Goal: Task Accomplishment & Management: Manage account settings

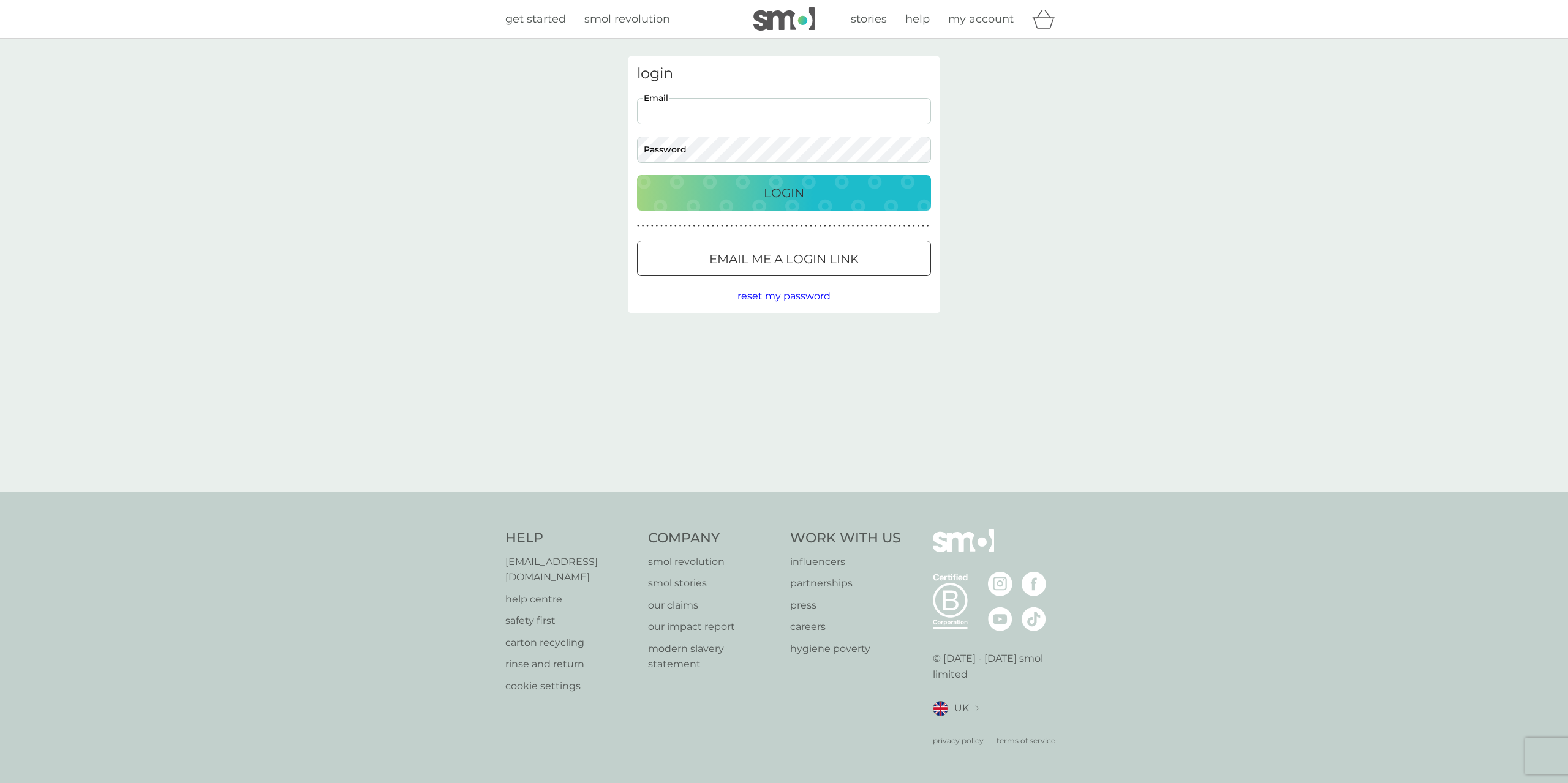
type input "[EMAIL_ADDRESS][DOMAIN_NAME]"
click at [637, 175] on button "Login" at bounding box center [783, 193] width 294 height 35
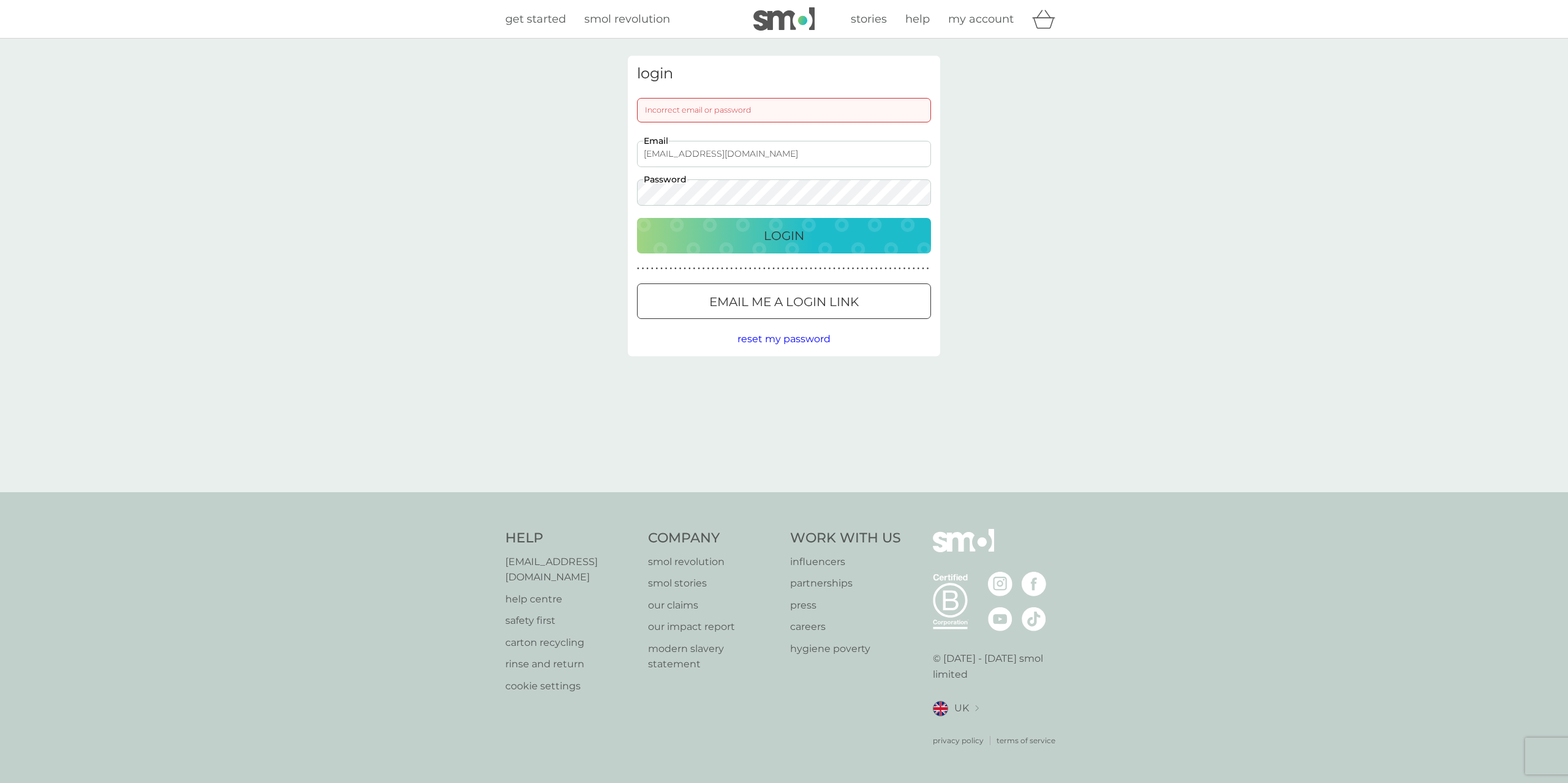
click at [768, 290] on button "Email me a login link" at bounding box center [783, 301] width 294 height 35
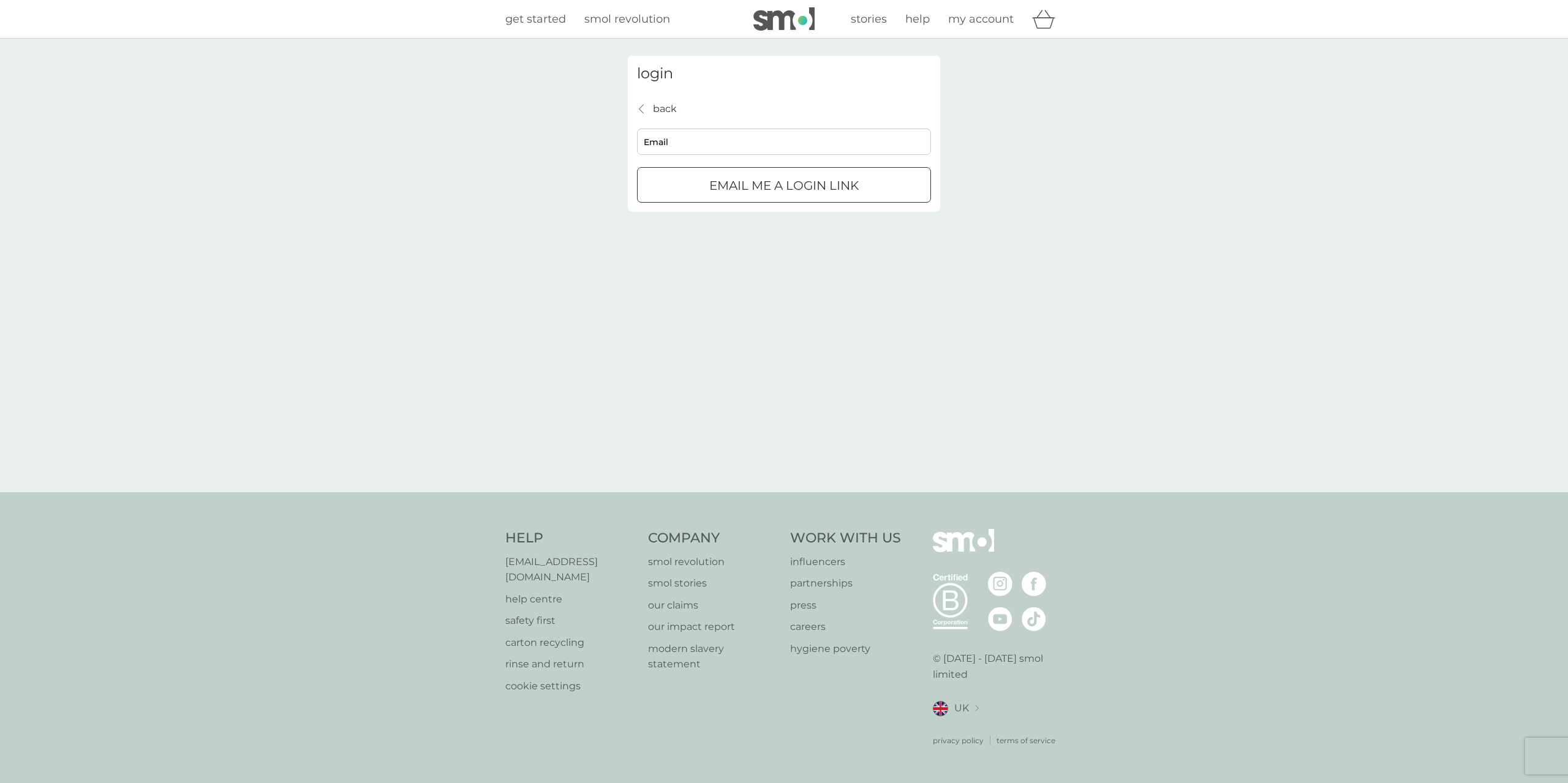
click at [1013, 229] on div "login back back Email Email me a login link" at bounding box center [784, 265] width 1568 height 454
click at [725, 143] on input "Email" at bounding box center [783, 142] width 294 height 26
type input "[EMAIL_ADDRESS][DOMAIN_NAME]"
click at [773, 183] on div "submit" at bounding box center [784, 186] width 44 height 13
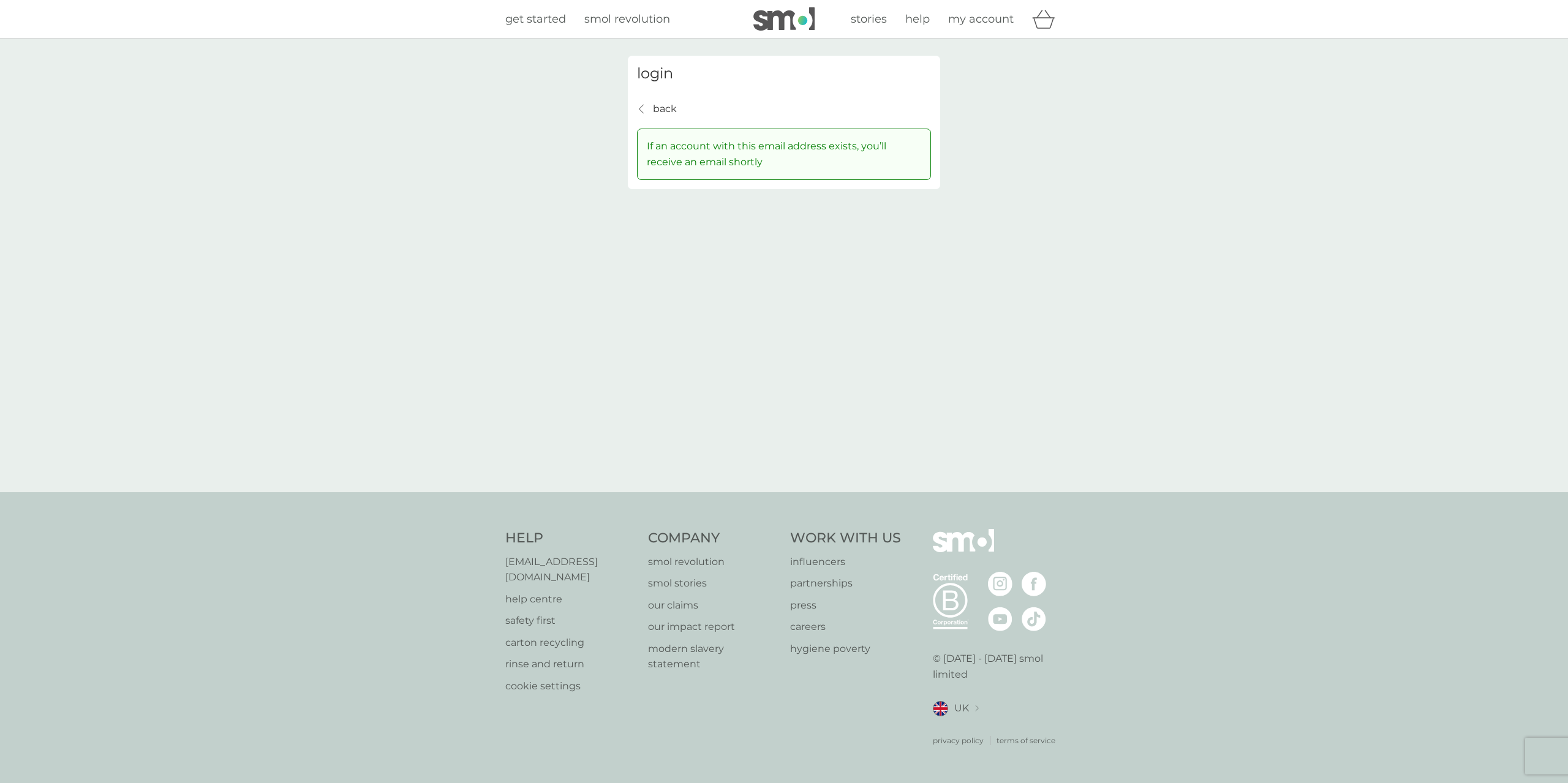
click at [650, 104] on div "back back" at bounding box center [656, 108] width 40 height 16
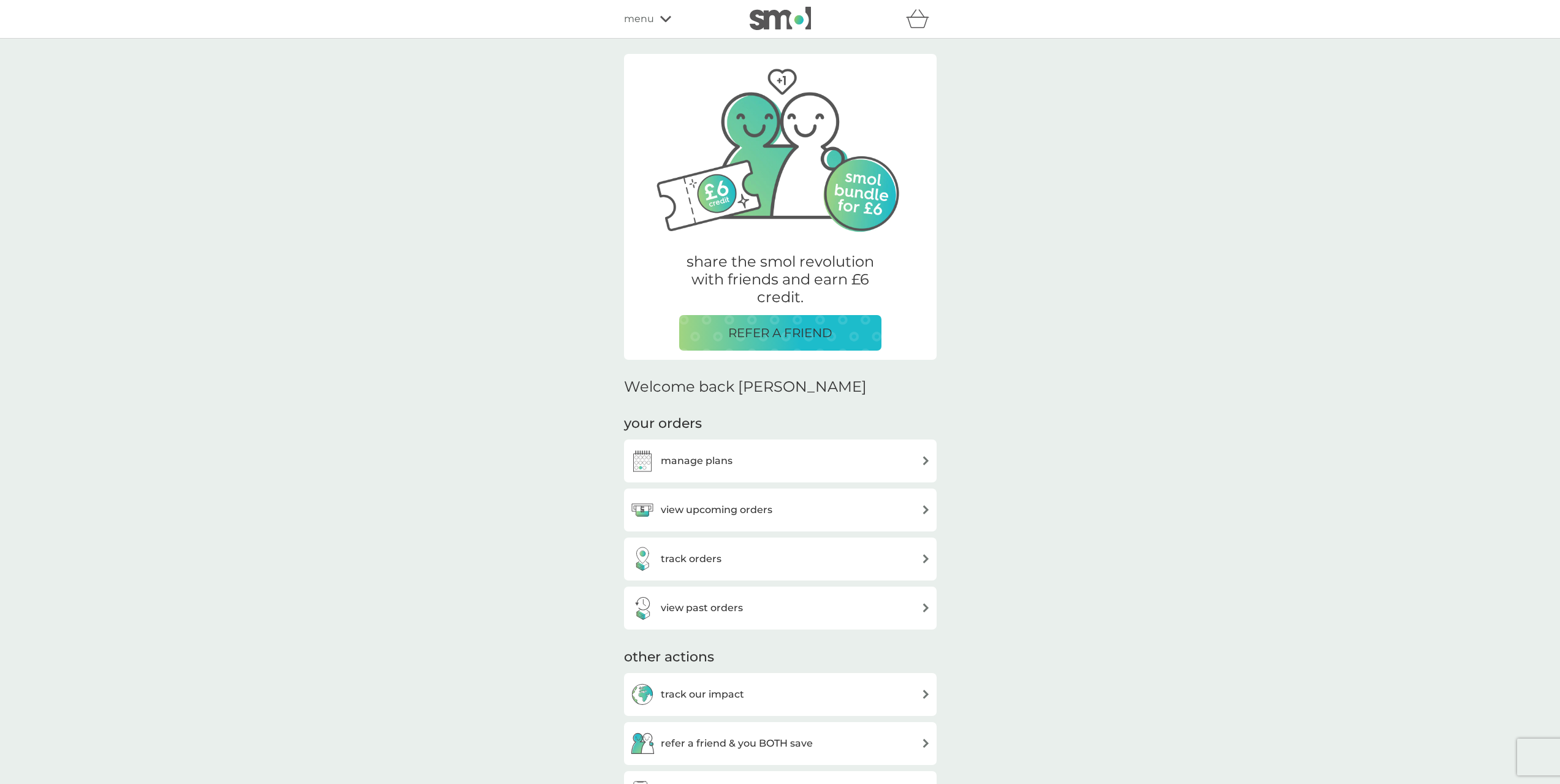
click at [800, 308] on div "share the smol revolution with friends and earn £6 credit. REFER A FRIEND" at bounding box center [780, 299] width 202 height 103
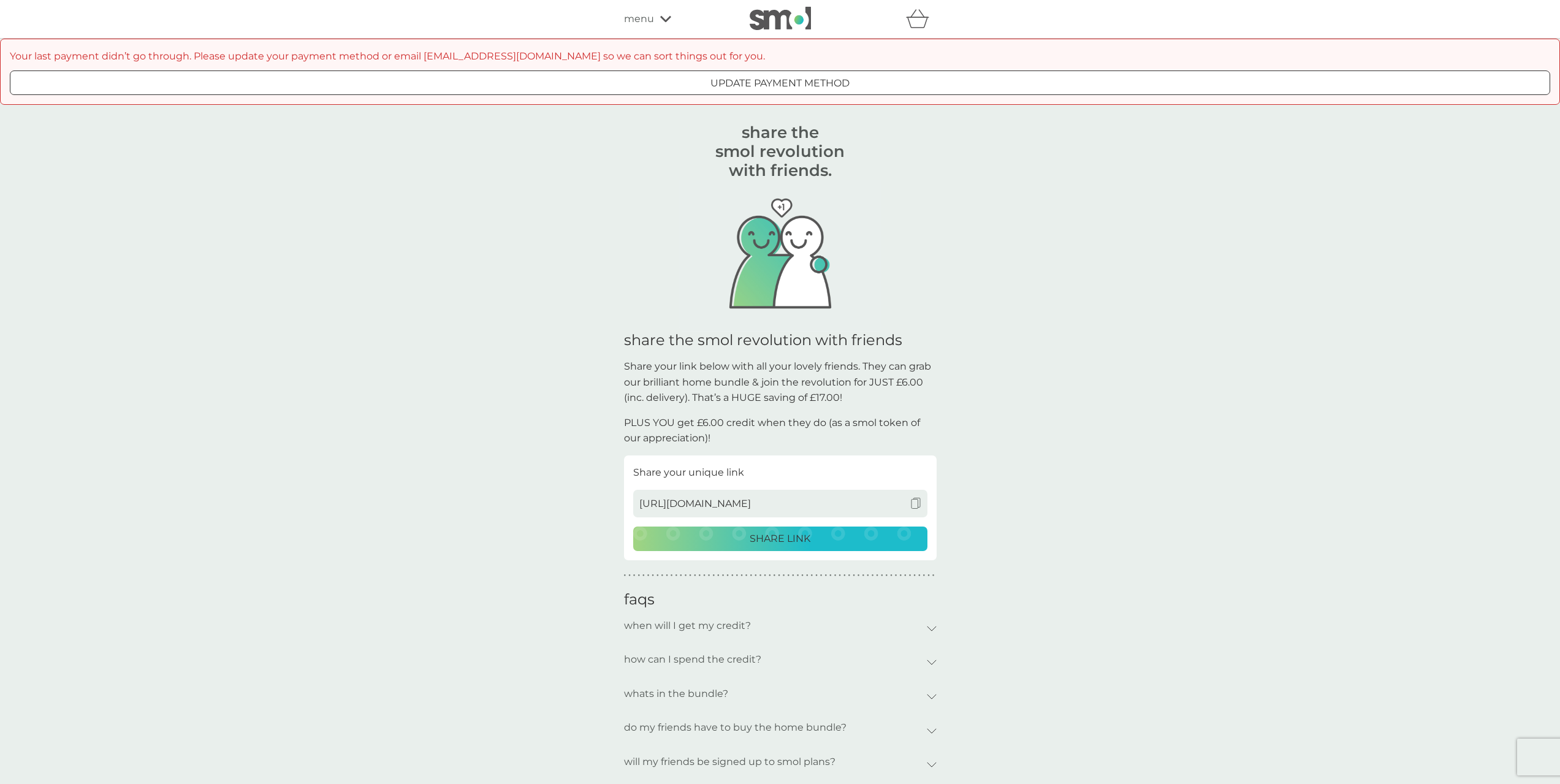
click at [720, 87] on p "update payment method" at bounding box center [780, 83] width 139 height 16
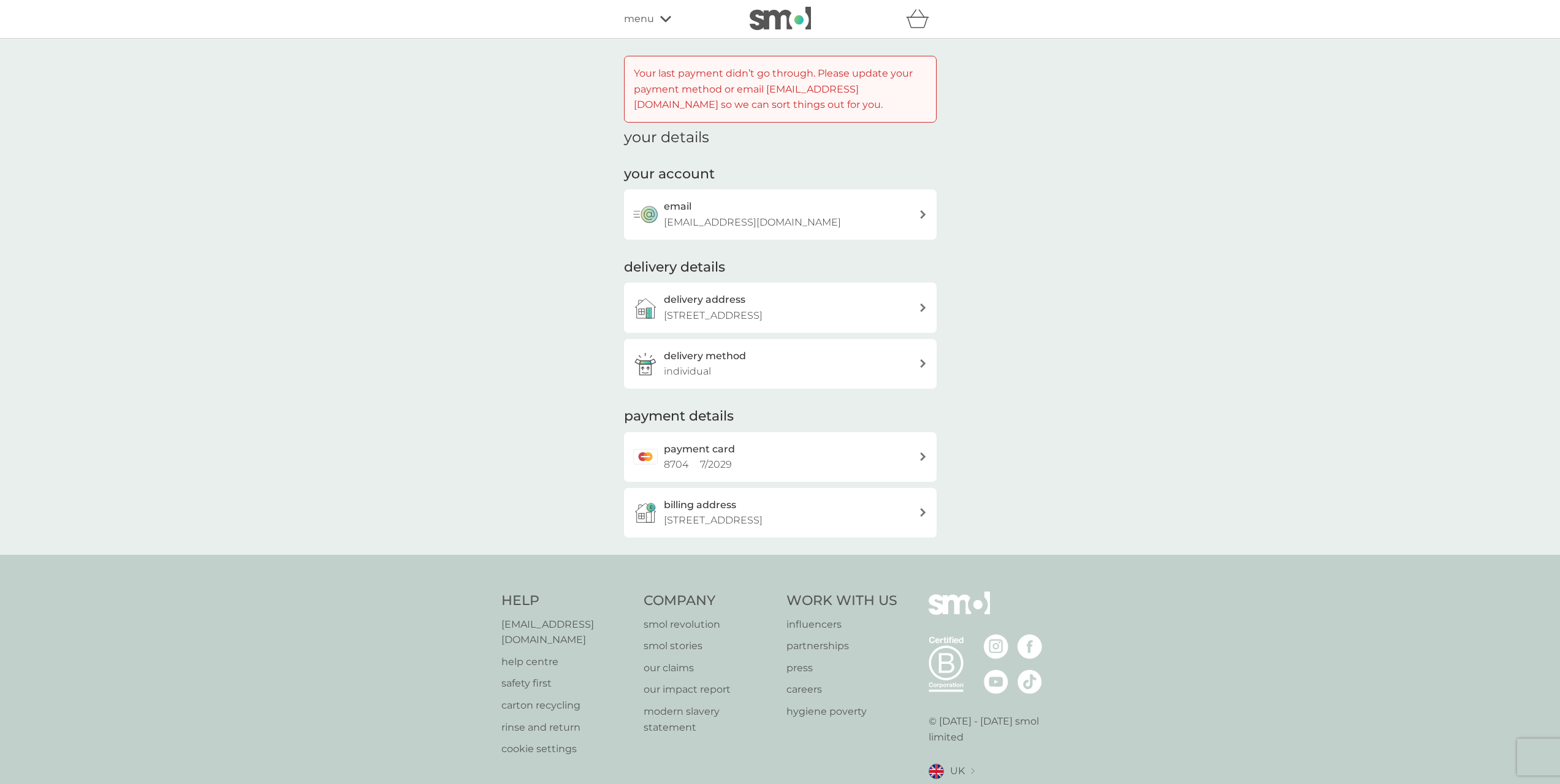
click at [867, 448] on div "payment card 8704 7 / 2029" at bounding box center [791, 457] width 255 height 32
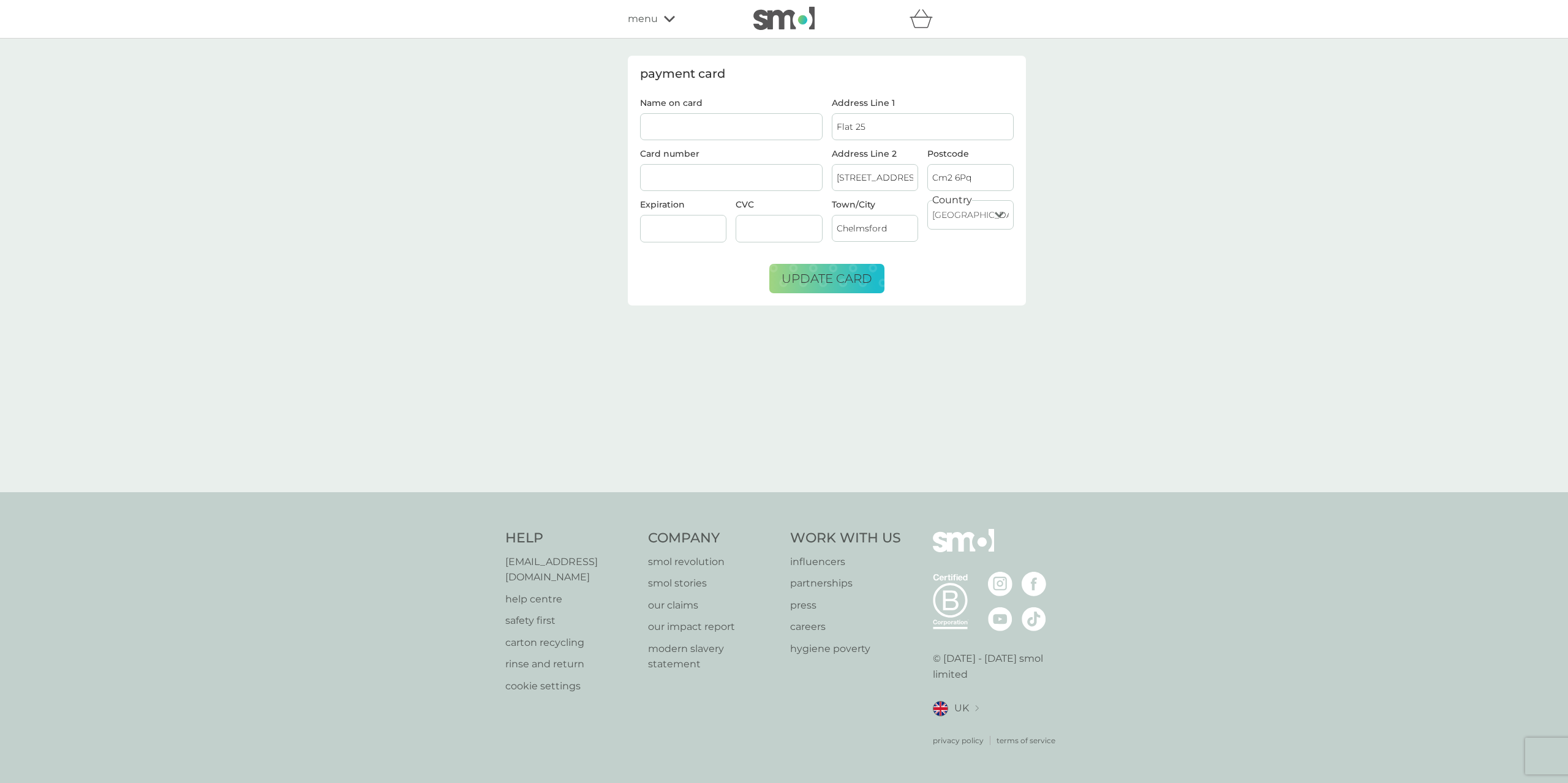
click at [758, 127] on input "Name on card" at bounding box center [731, 127] width 183 height 27
click at [564, 165] on div "payment card Name on card Card number Expiration CVC Address Line 1 Flat 25 Add…" at bounding box center [784, 265] width 1568 height 454
click at [764, 125] on input "Name on card" at bounding box center [731, 127] width 183 height 27
type input "[PERSON_NAME]"
click at [1011, 288] on form "Name on card [PERSON_NAME] Card number Expiration CVC Address Line 1 Flat 25 Ad…" at bounding box center [826, 196] width 373 height 194
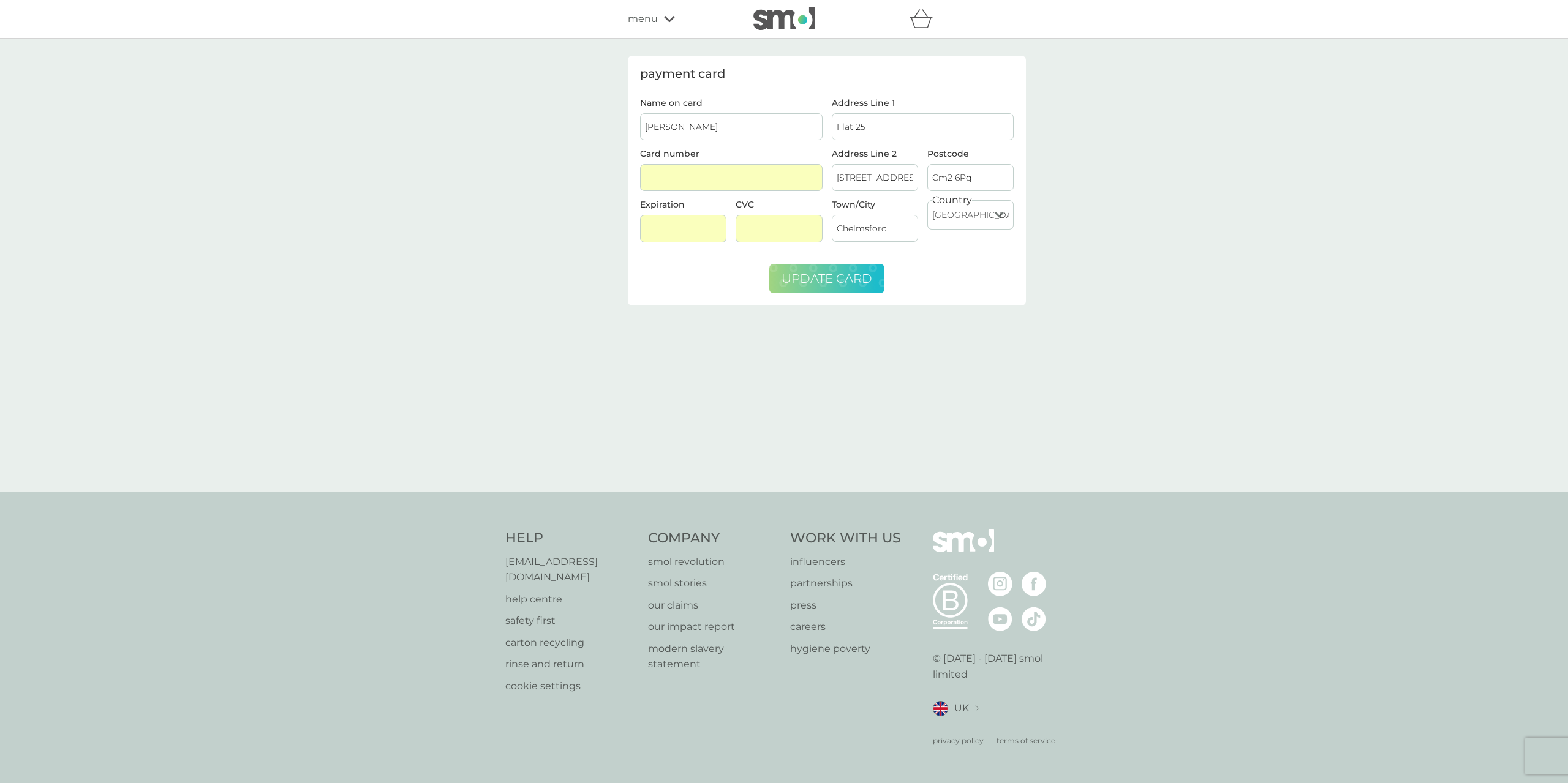
click at [866, 276] on span "update card" at bounding box center [827, 278] width 91 height 14
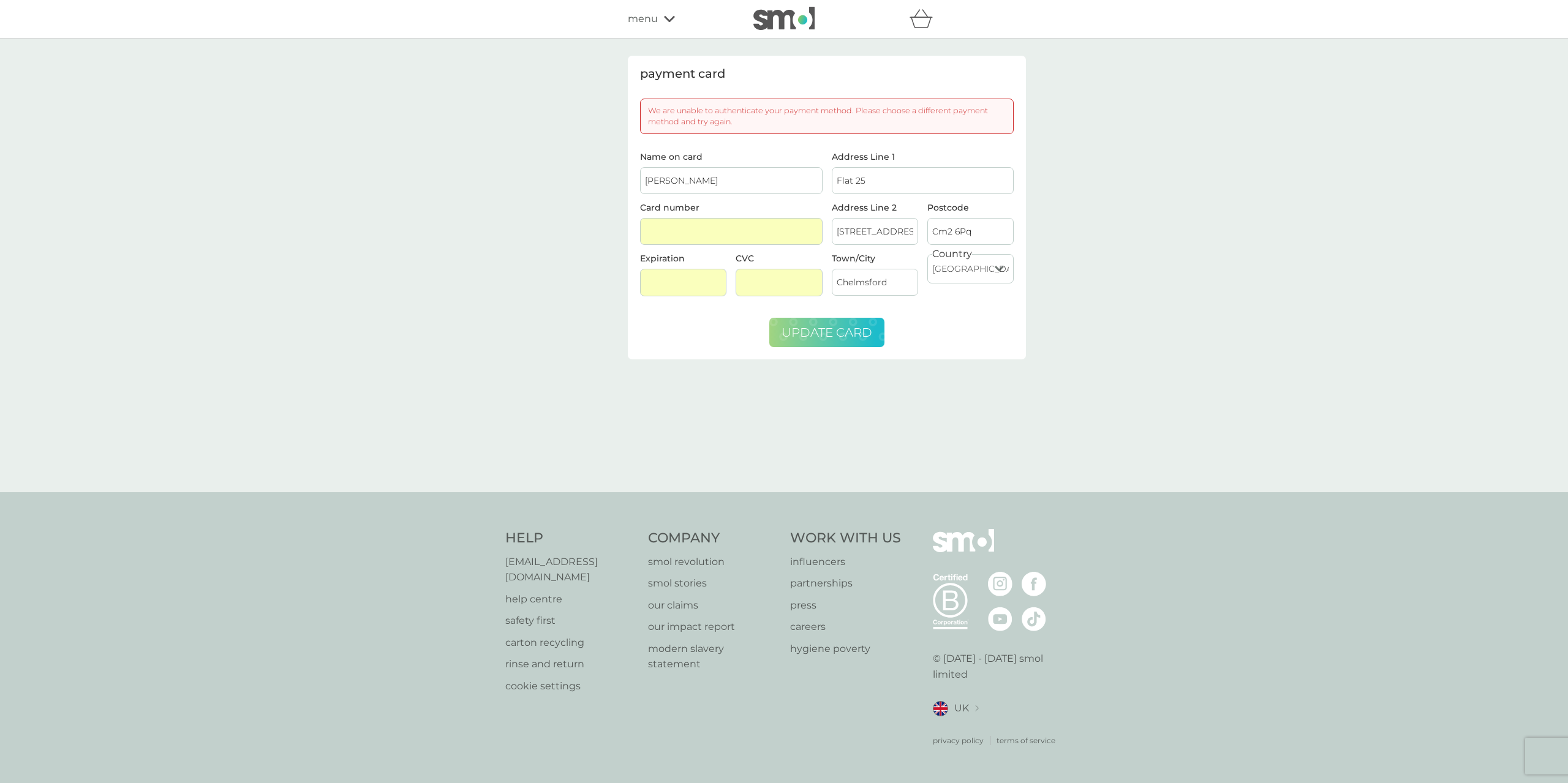
click at [845, 325] on span "update card" at bounding box center [827, 332] width 91 height 14
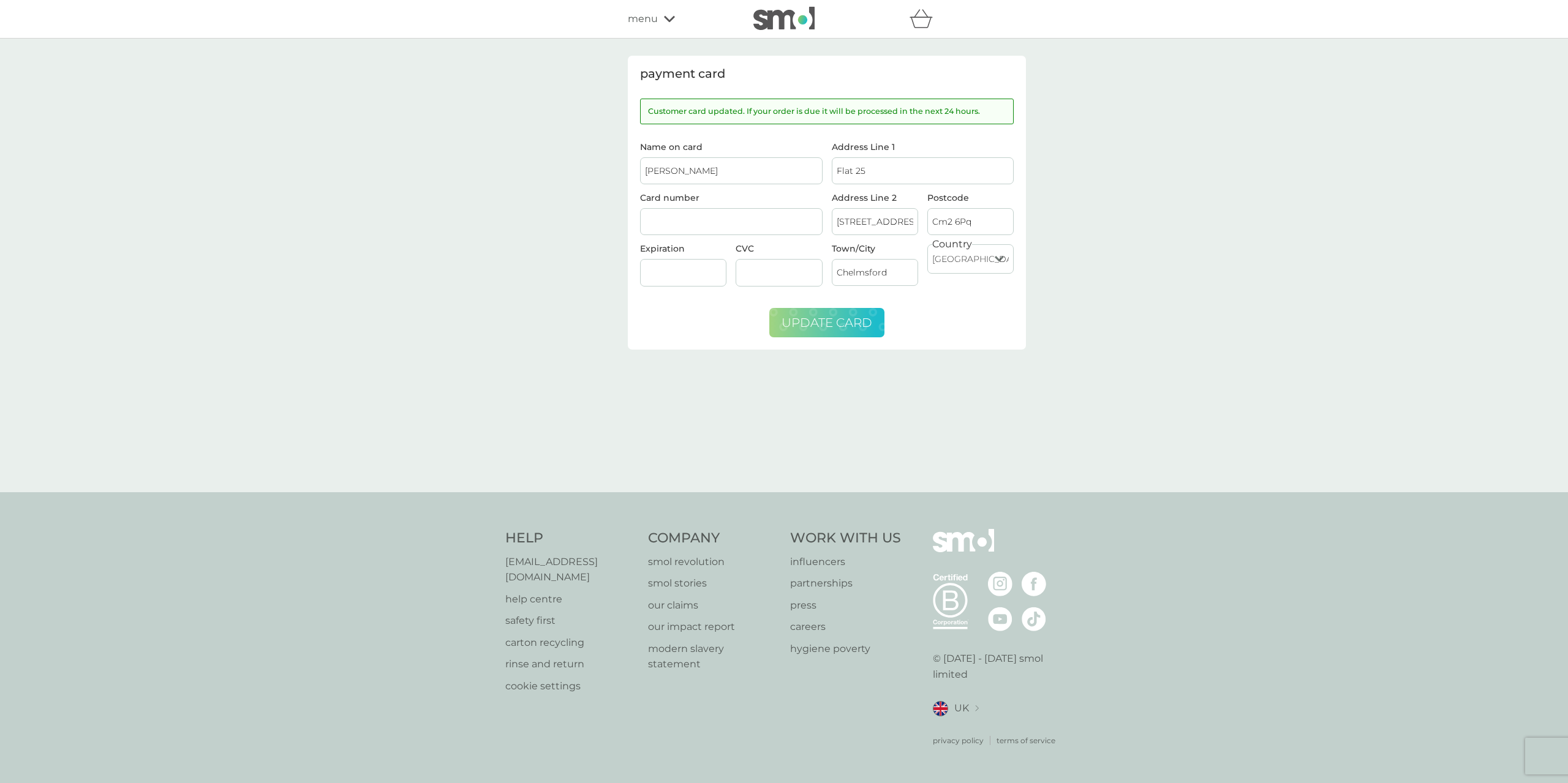
click at [645, 17] on span "menu" at bounding box center [643, 19] width 30 height 16
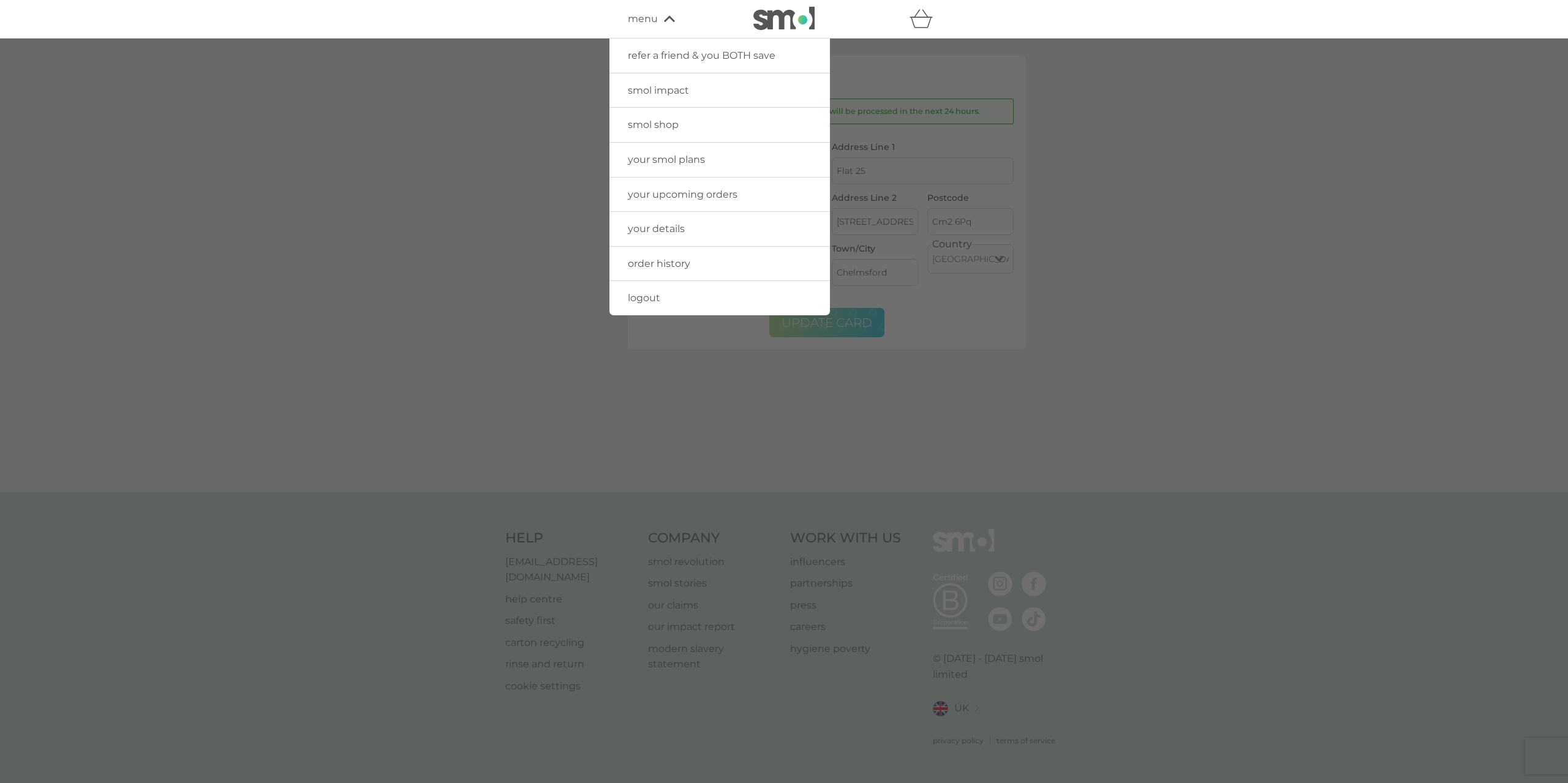
click at [686, 157] on span "your smol plans" at bounding box center [666, 159] width 77 height 11
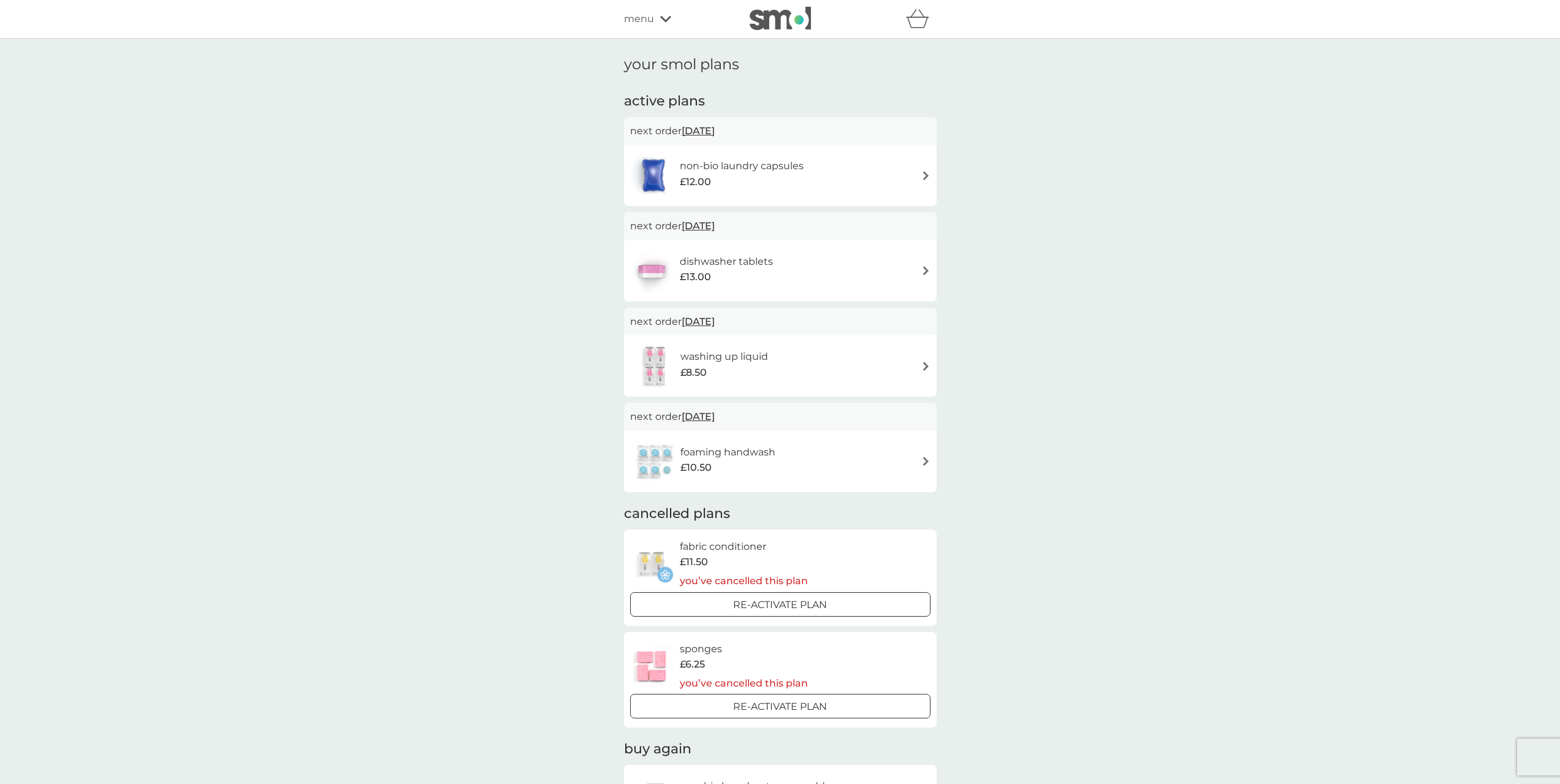
click at [886, 365] on div "washing up liquid £8.50" at bounding box center [780, 366] width 301 height 43
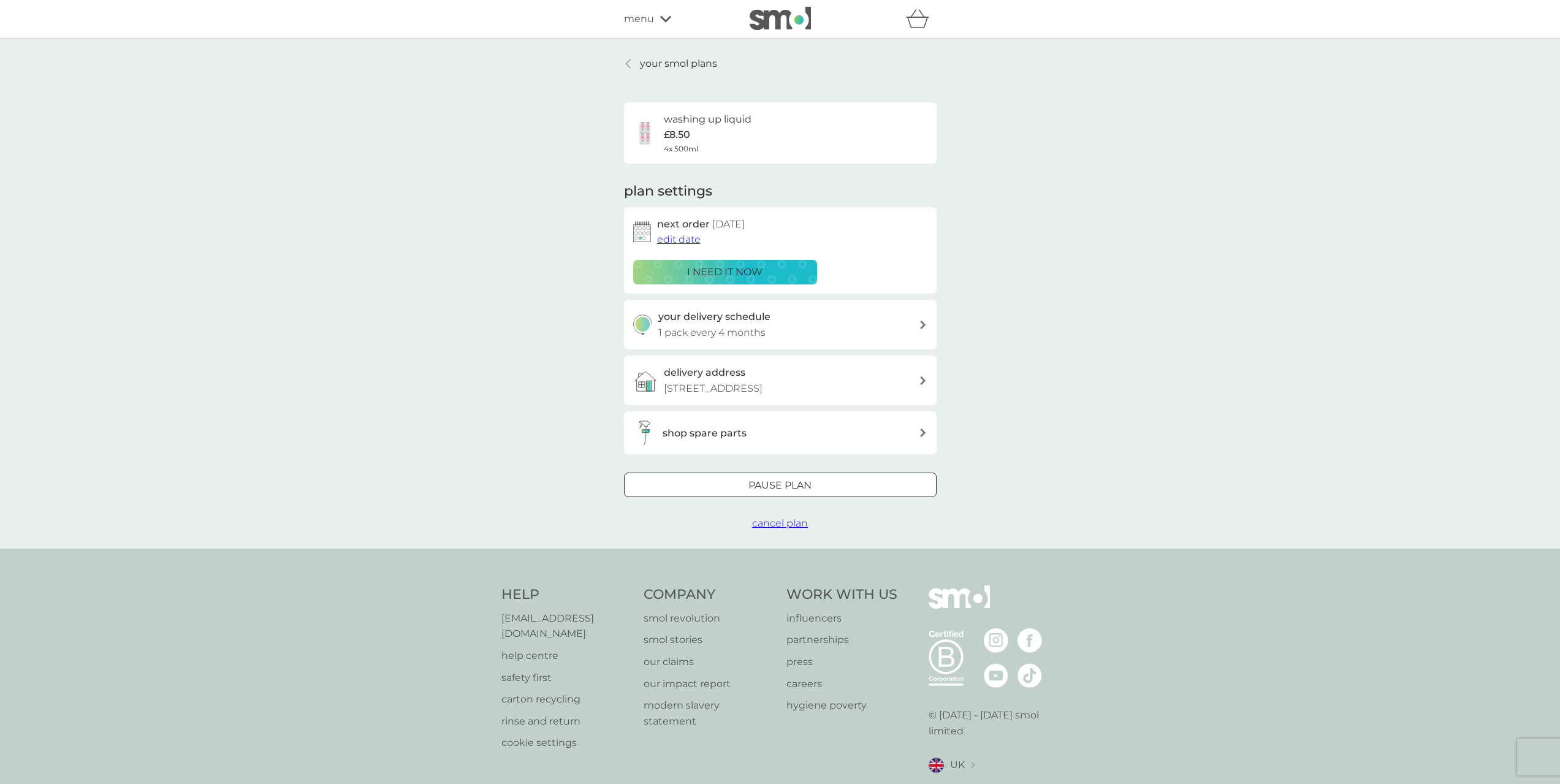
click at [789, 490] on div at bounding box center [780, 486] width 44 height 13
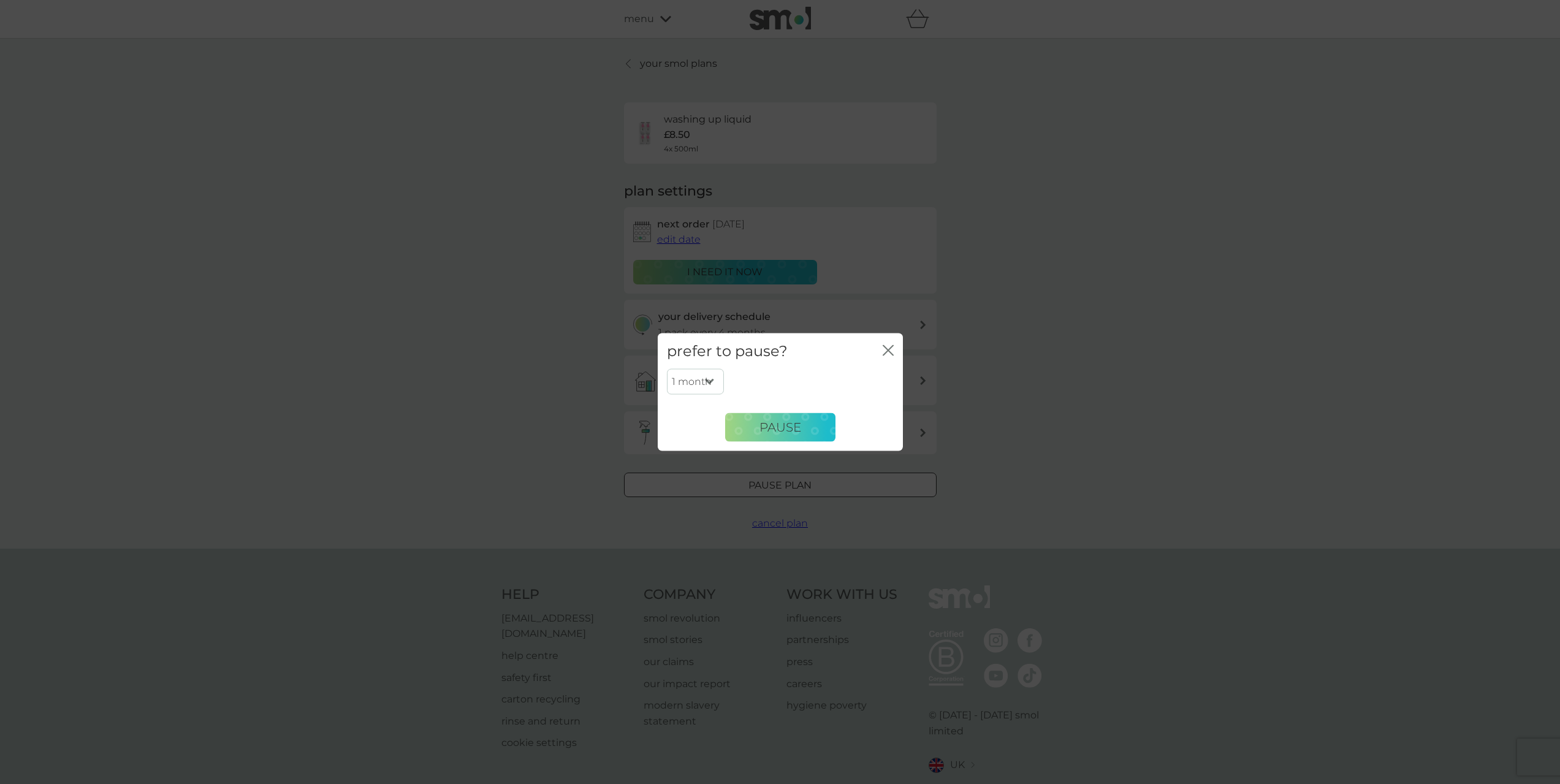
click at [717, 384] on select "1 month 2 months 3 months 4 months 5 months 6 months" at bounding box center [695, 381] width 57 height 26
click at [913, 492] on div "prefer to pause? close 1 month 2 months 3 months 4 months 5 months 6 months Pau…" at bounding box center [780, 392] width 1560 height 784
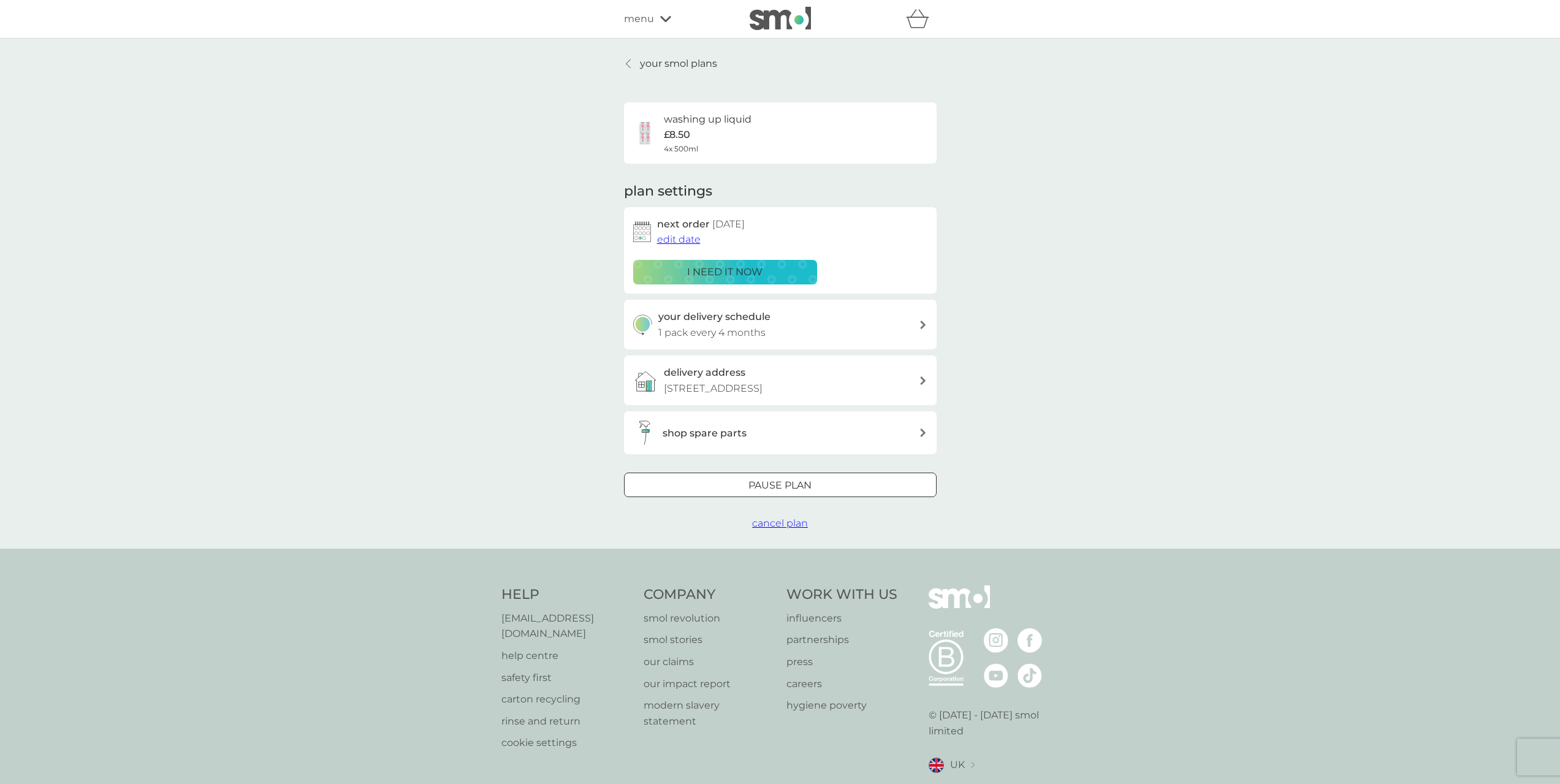
click at [792, 530] on button "cancel plan" at bounding box center [780, 523] width 55 height 16
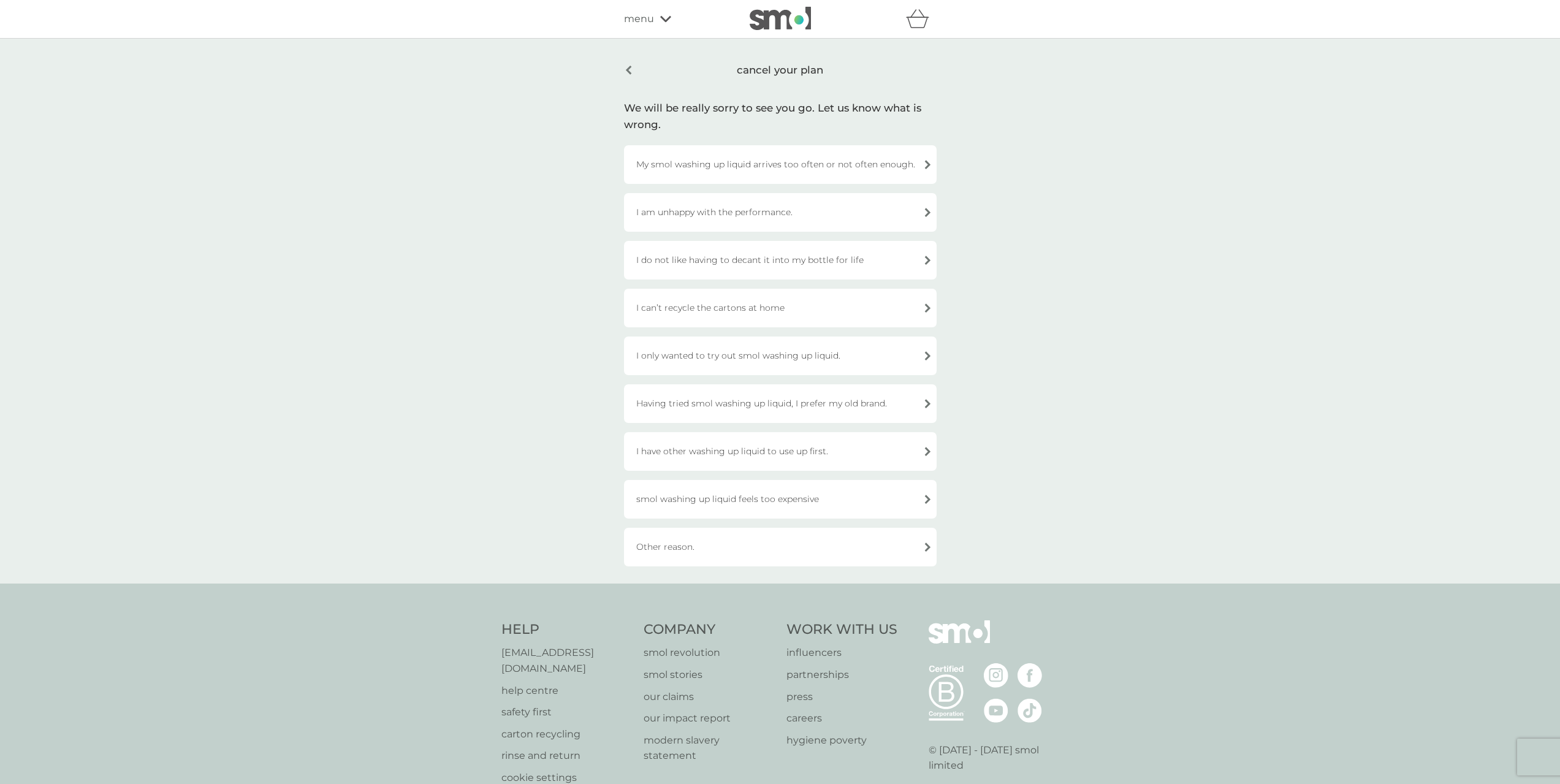
click at [796, 548] on div "Other reason." at bounding box center [780, 546] width 313 height 38
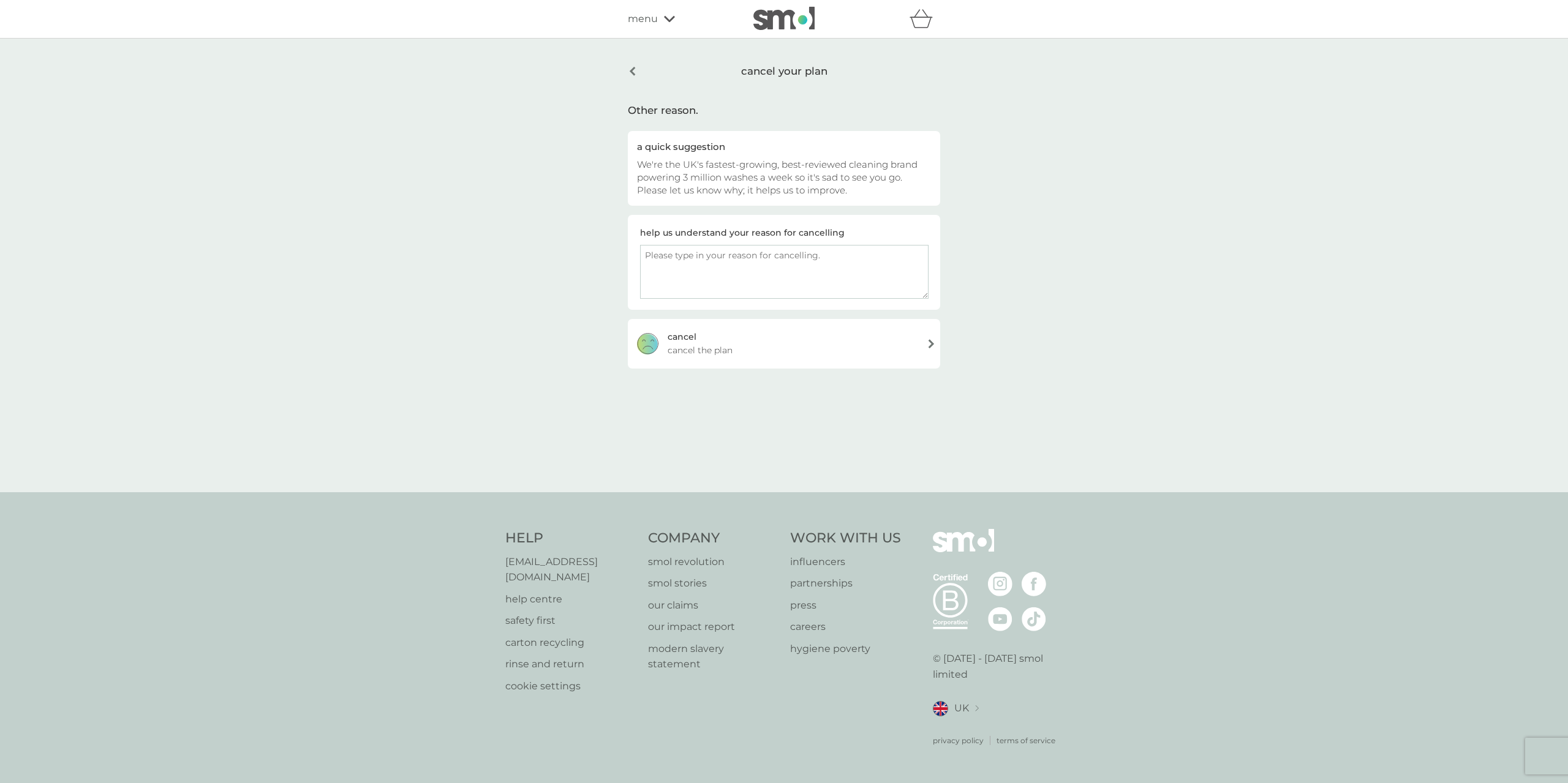
click at [762, 265] on textarea at bounding box center [784, 272] width 288 height 54
type textarea "weve switched to the fairy spray which is more convenient for light dishes than…"
click at [804, 331] on div "[PERSON_NAME] the plan" at bounding box center [784, 344] width 312 height 49
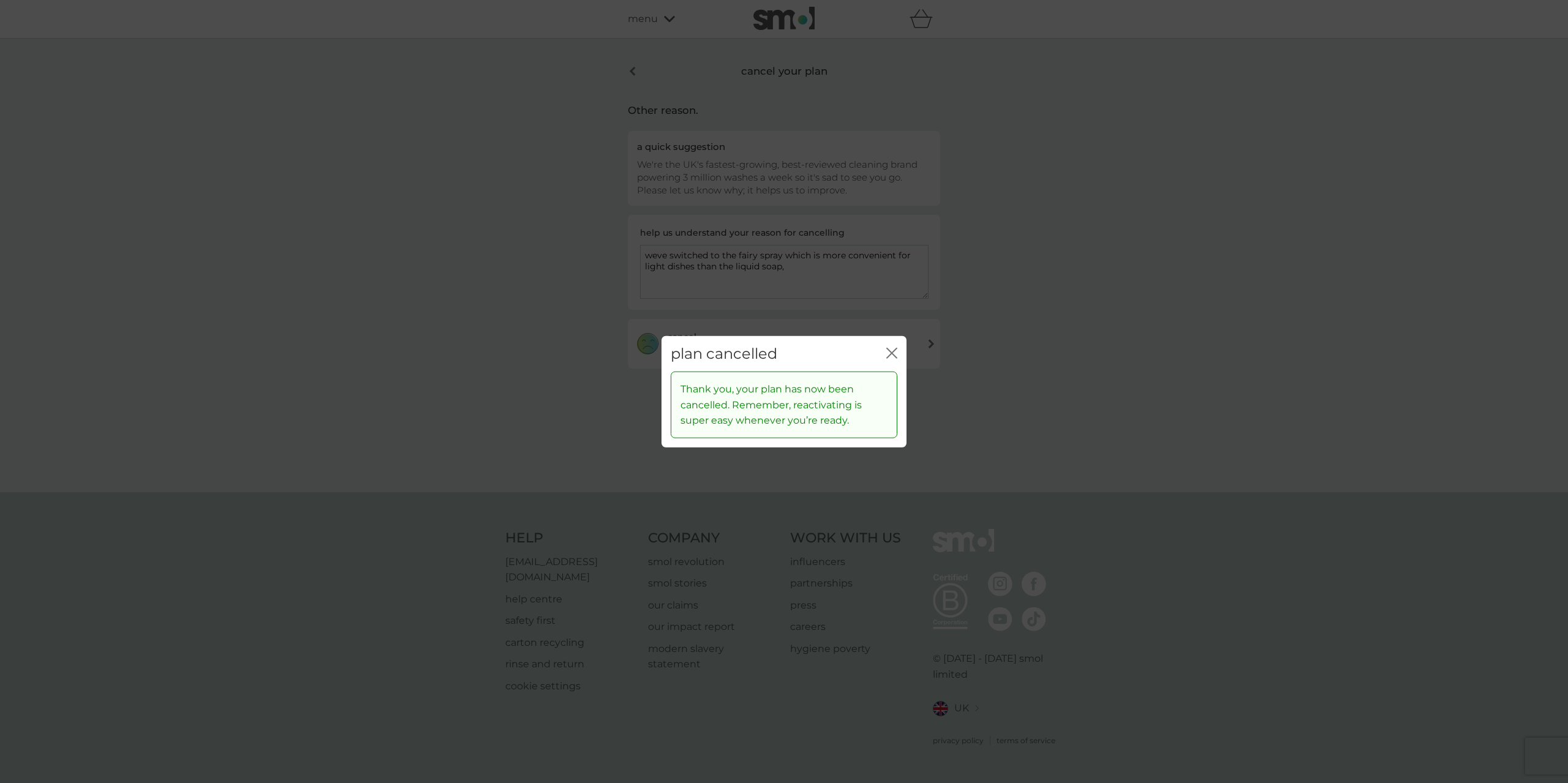
click at [1079, 245] on div "plan cancelled close Thank you, your plan has now been cancelled. Remember, rea…" at bounding box center [784, 392] width 1568 height 783
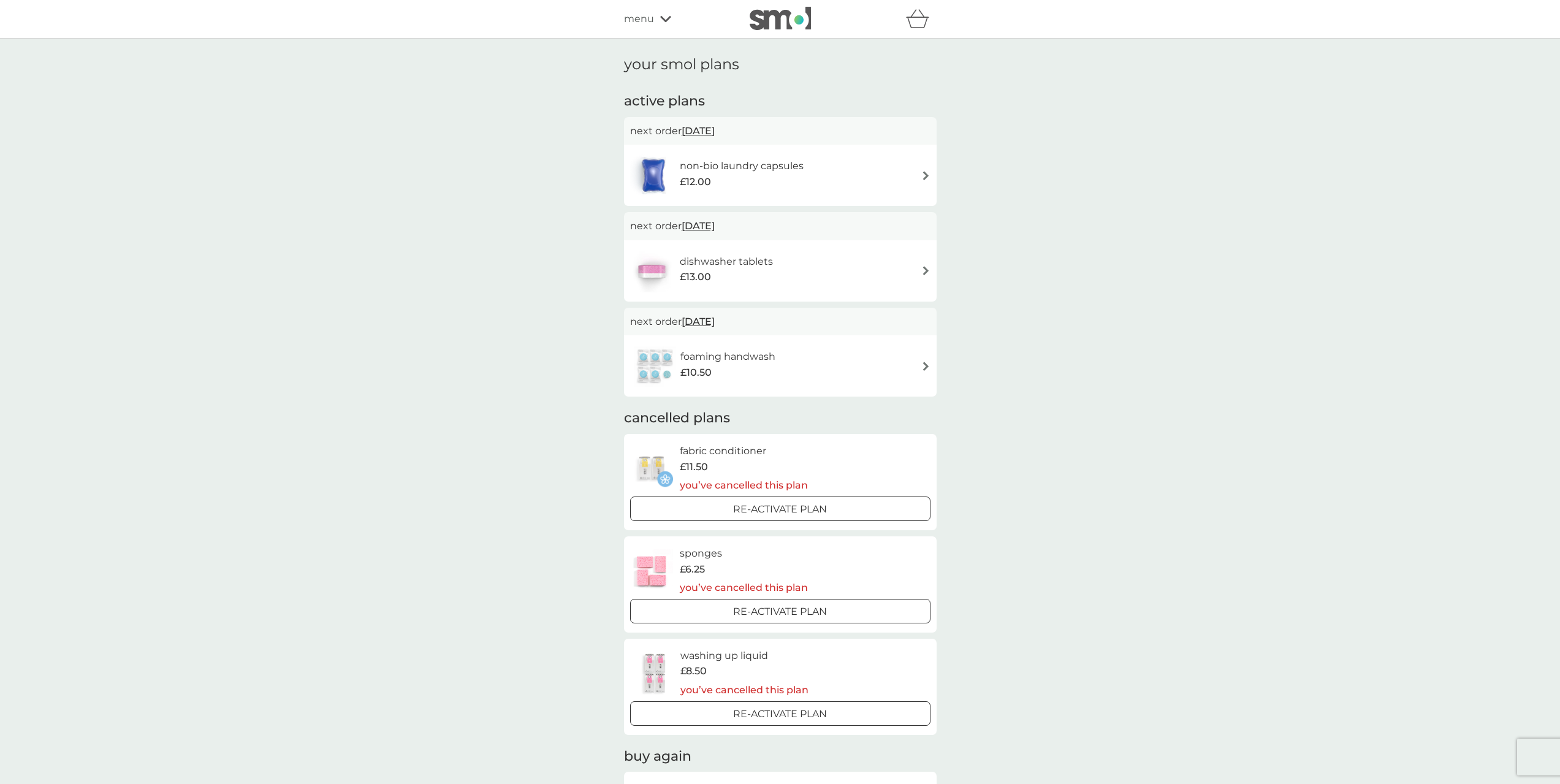
click at [802, 179] on div "£12.00" at bounding box center [742, 182] width 124 height 16
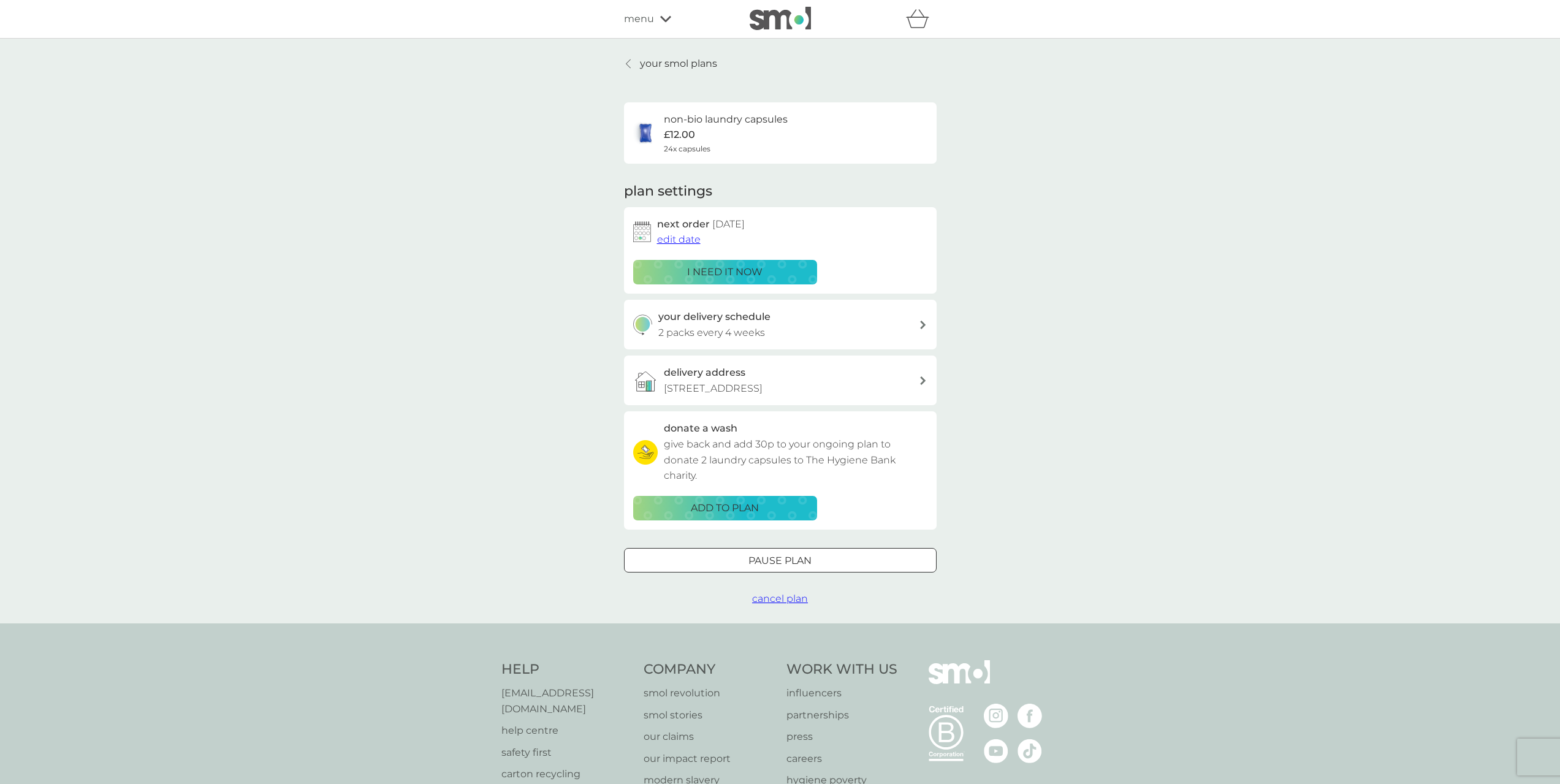
click at [858, 323] on div "your delivery schedule 2 packs every 4 weeks" at bounding box center [788, 325] width 260 height 32
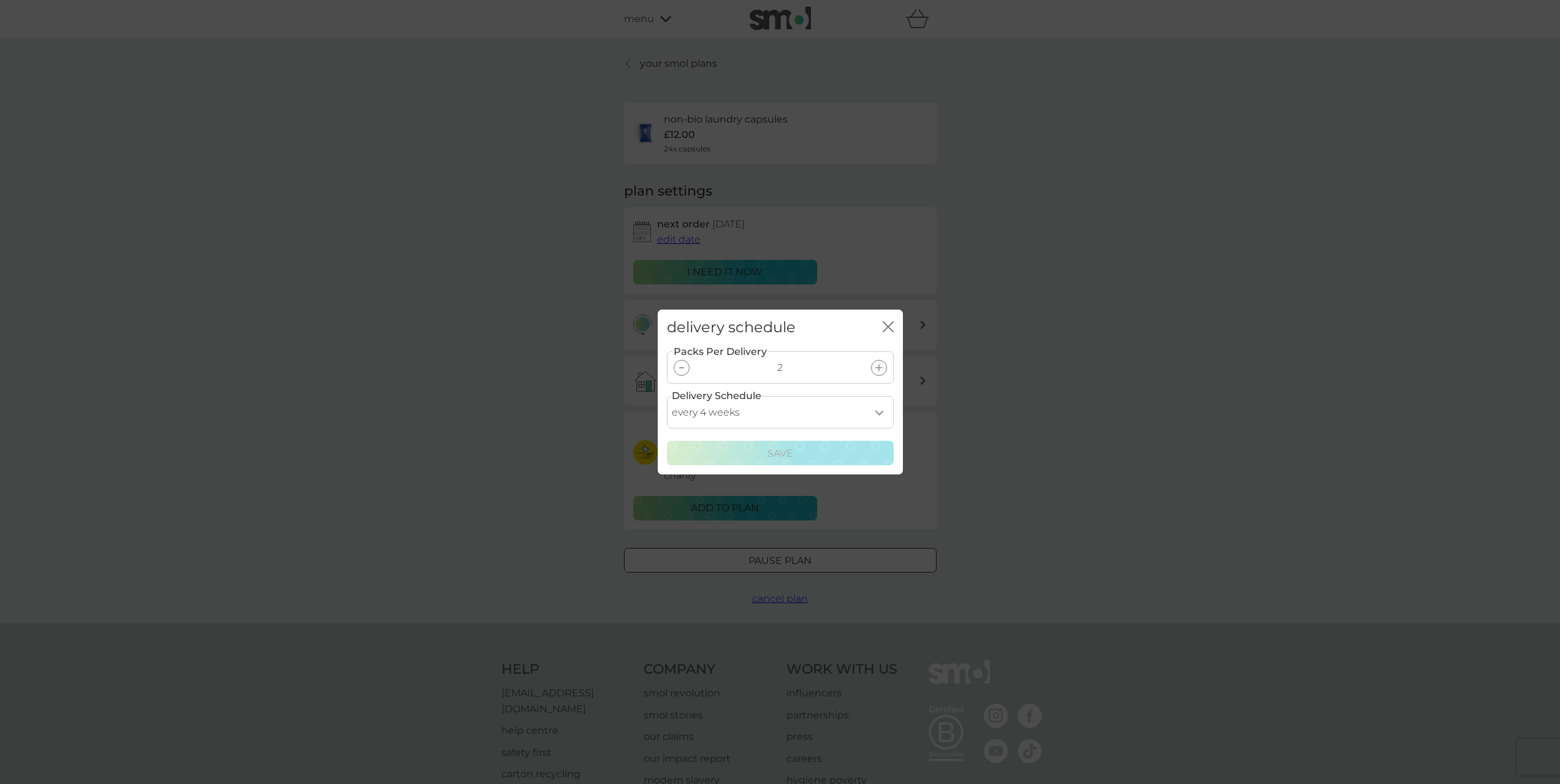
click at [886, 410] on select "every 1 week every 2 weeks every 3 weeks every 4 weeks every 5 weeks every 6 we…" at bounding box center [780, 412] width 227 height 33
select select "21"
click at [667, 396] on select "every 1 week every 2 weeks every 3 weeks every 4 weeks every 5 weeks every 6 we…" at bounding box center [780, 412] width 227 height 33
click at [828, 451] on div "Save" at bounding box center [780, 453] width 211 height 16
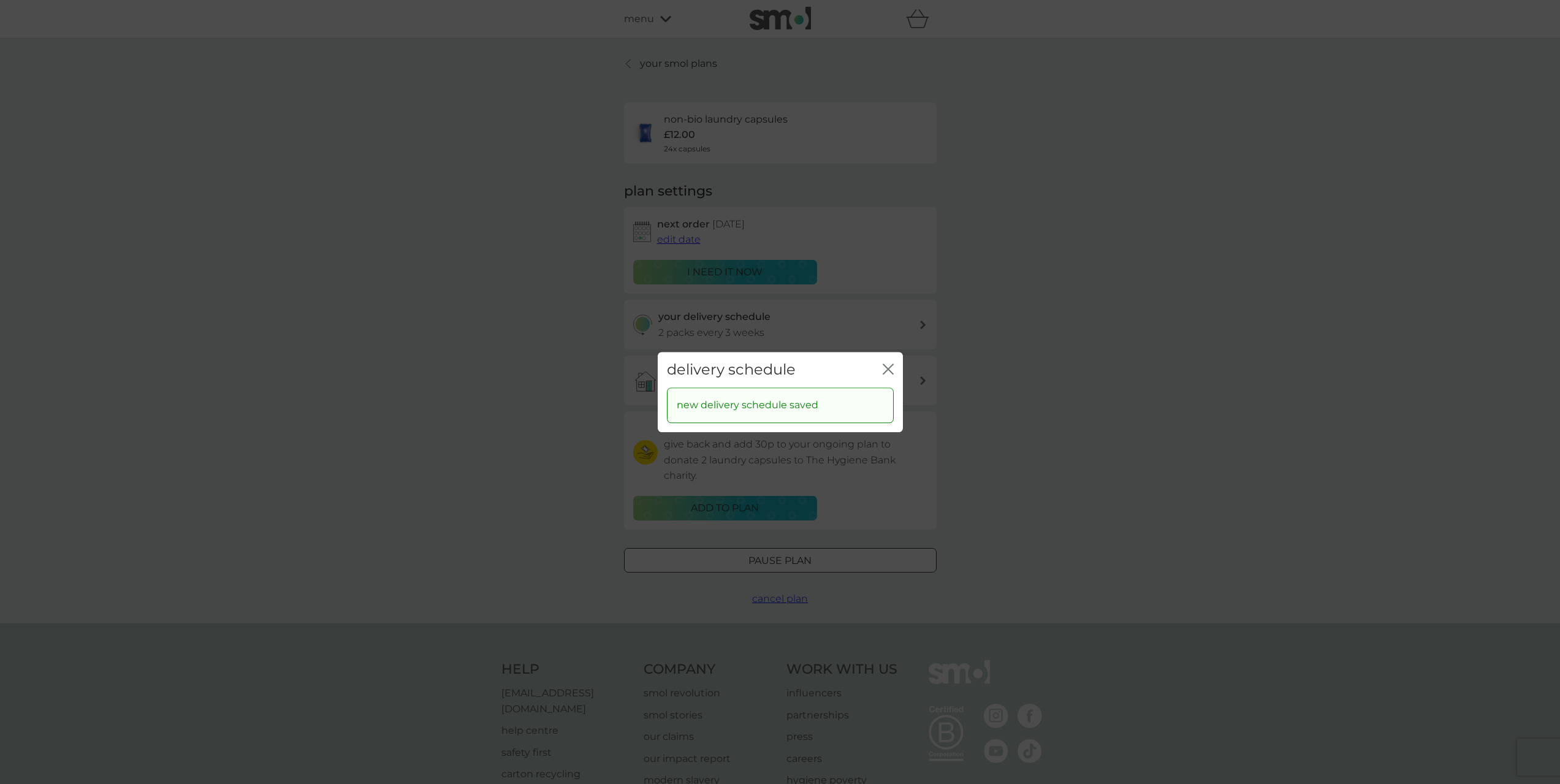
click at [1005, 458] on div "delivery schedule close new delivery schedule saved" at bounding box center [780, 392] width 1560 height 784
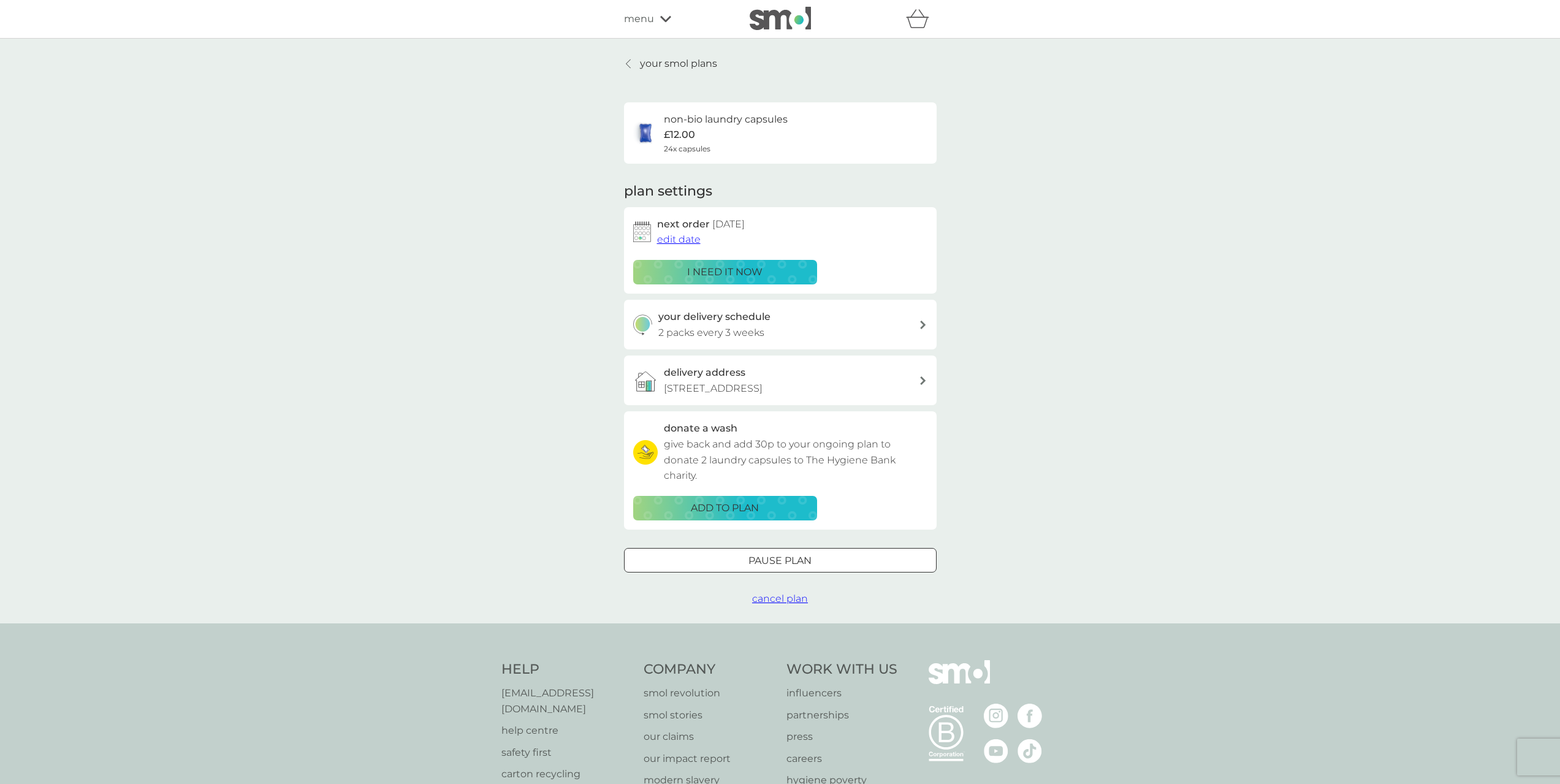
click at [661, 74] on div "your smol plans non-bio laundry capsules £12.00 24x capsules plan settings next…" at bounding box center [780, 330] width 313 height 550
click at [661, 59] on p "your smol plans" at bounding box center [678, 63] width 78 height 16
